Goal: Task Accomplishment & Management: Manage account settings

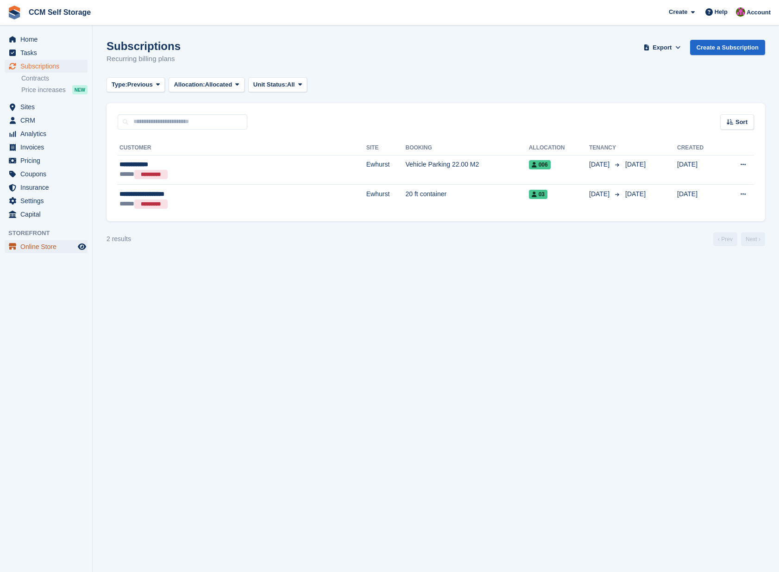
click at [33, 250] on span "Online Store" at bounding box center [48, 246] width 56 height 13
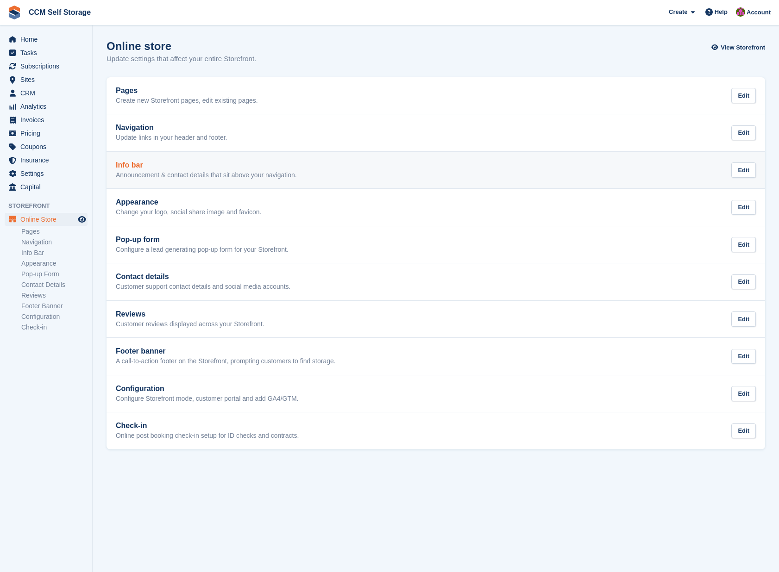
click at [240, 177] on p "Announcement & contact details that sit above your navigation." at bounding box center [206, 175] width 181 height 8
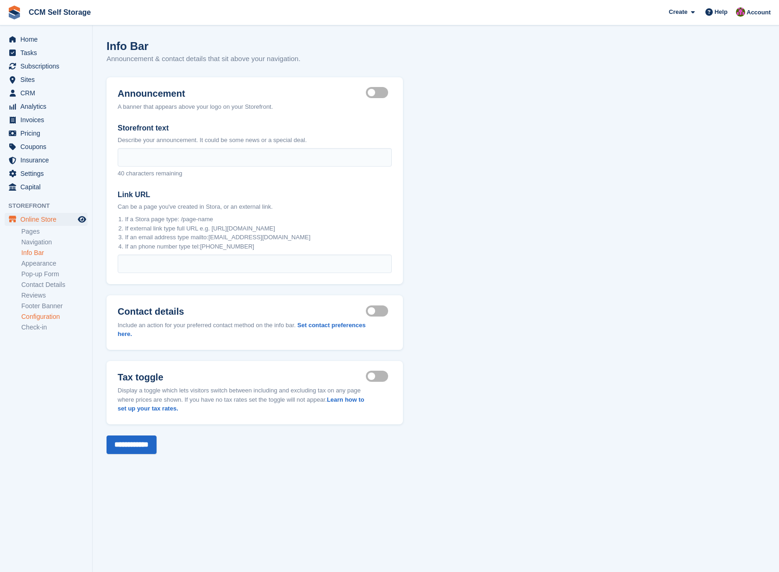
click at [47, 317] on link "Configuration" at bounding box center [54, 317] width 66 height 9
